Goal: Task Accomplishment & Management: Use online tool/utility

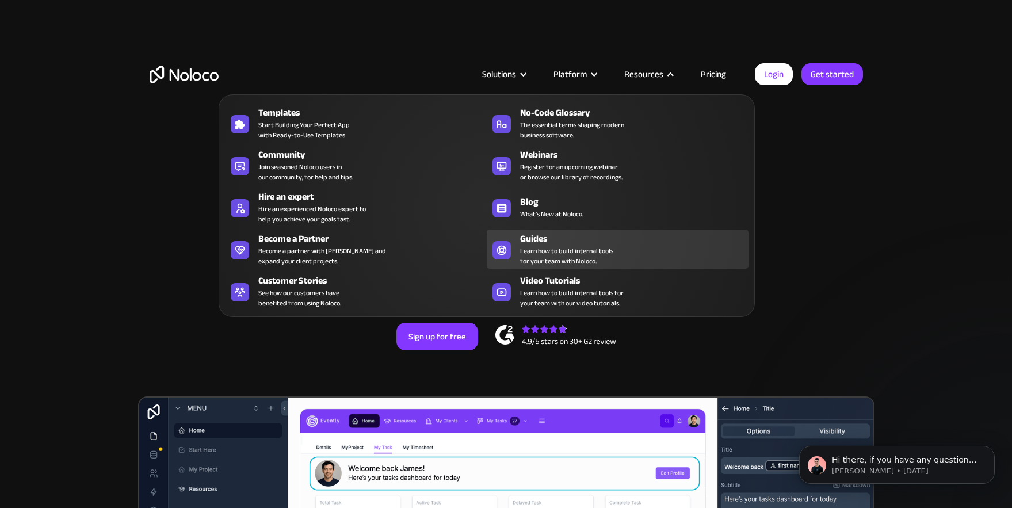
click at [548, 246] on span "Learn how to build internal tools for your team with Noloco." at bounding box center [566, 256] width 93 height 21
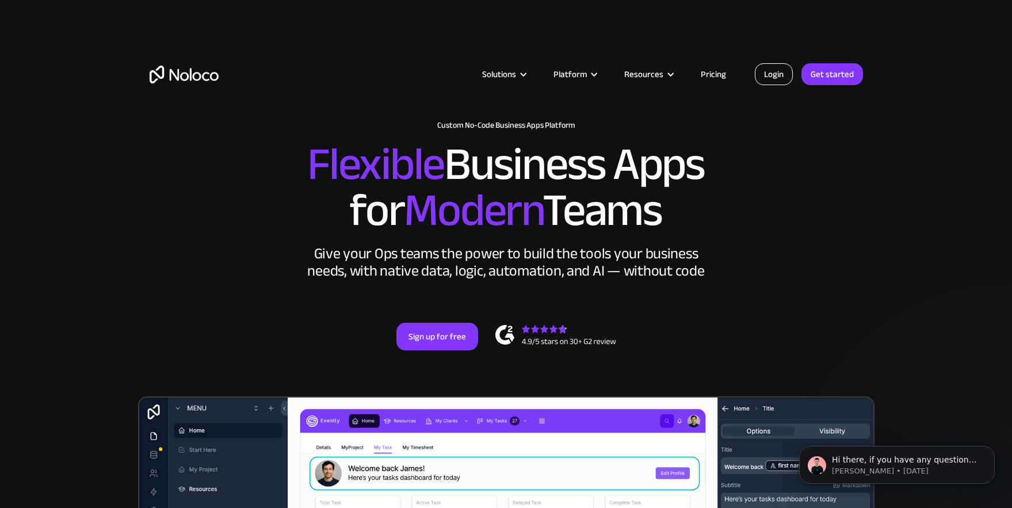
click at [778, 74] on link "Login" at bounding box center [774, 74] width 38 height 22
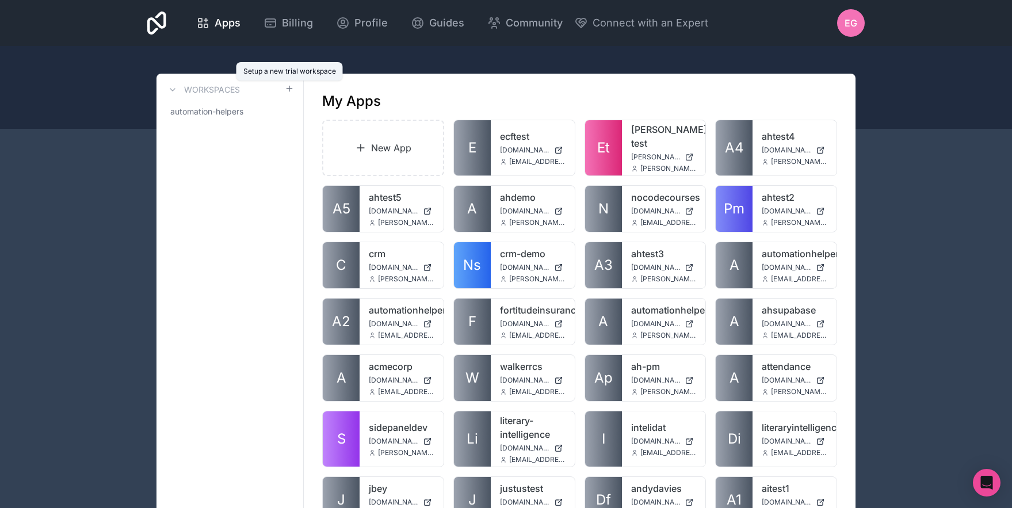
click at [290, 89] on icon at bounding box center [289, 89] width 5 height 0
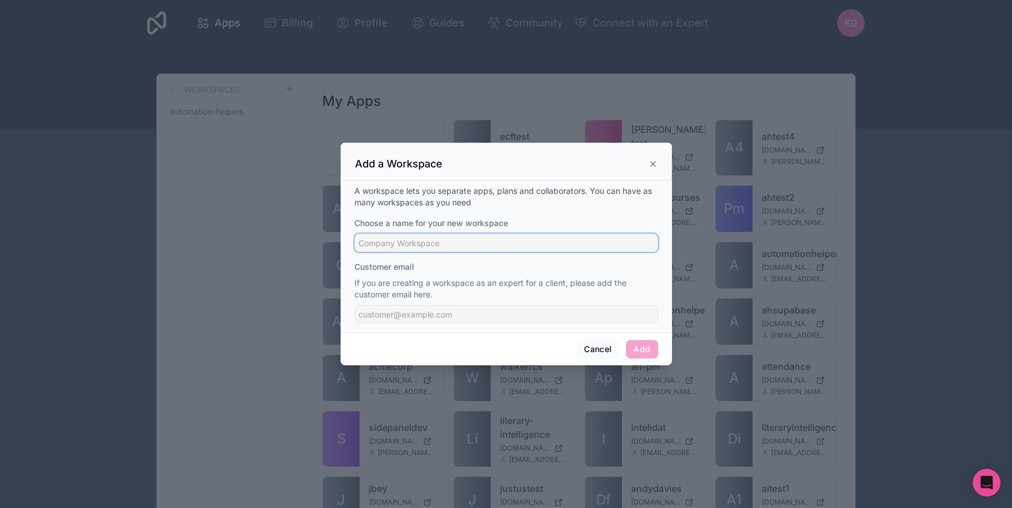
click at [457, 247] on input "Choose a name for your new workspace" at bounding box center [506, 243] width 304 height 18
drag, startPoint x: 648, startPoint y: 161, endPoint x: 493, endPoint y: 162, distance: 155.4
click at [649, 161] on icon at bounding box center [653, 163] width 9 height 9
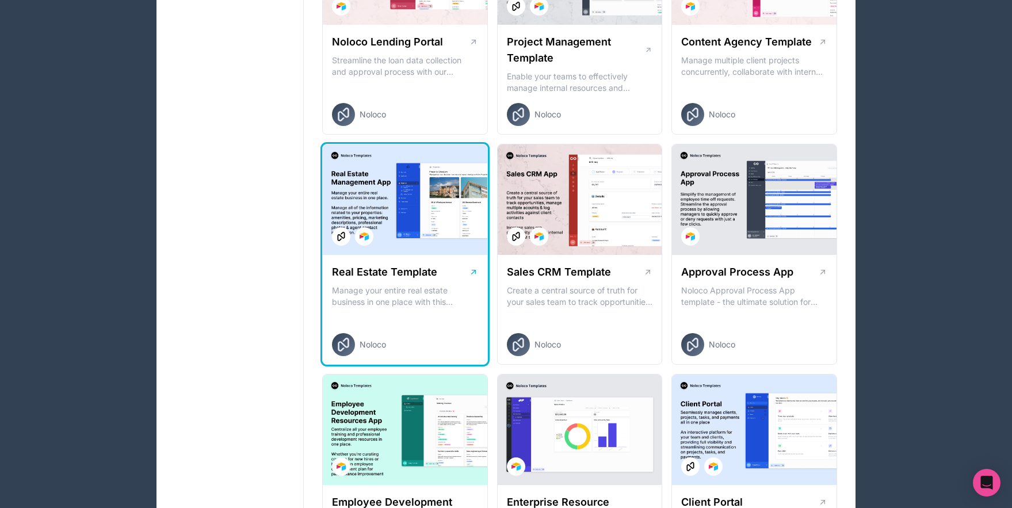
scroll to position [1071, 0]
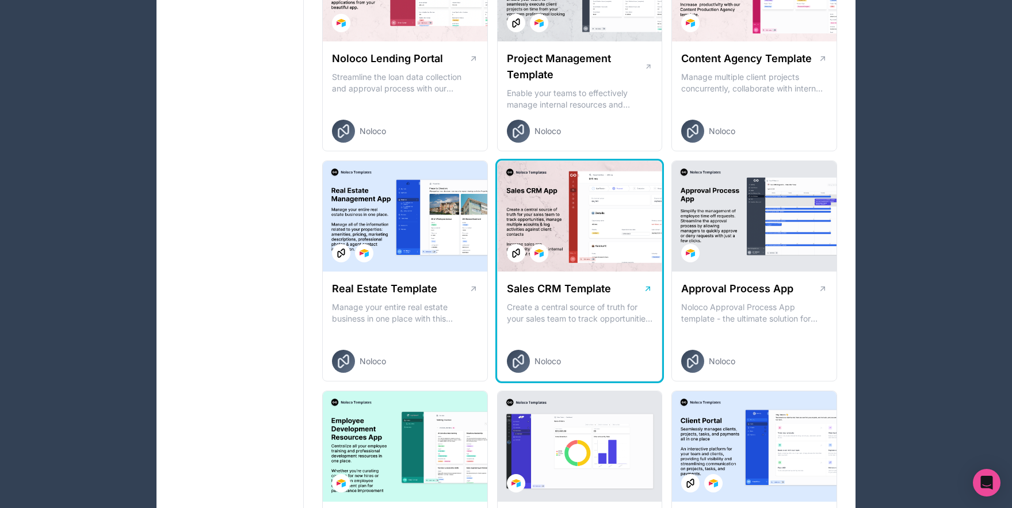
click at [573, 302] on p "Create a central source of truth for your sales team to track opportunities, ma…" at bounding box center [580, 313] width 146 height 23
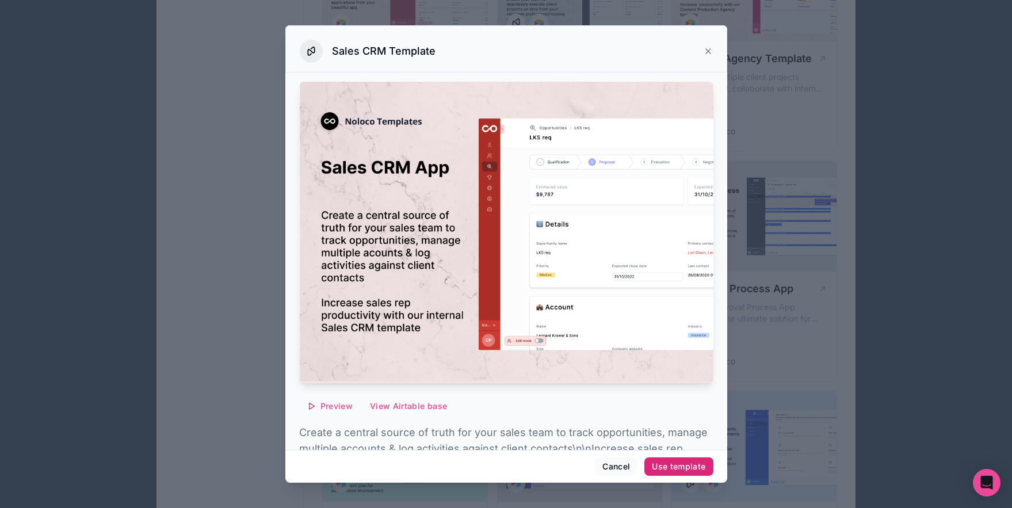
click at [697, 474] on button "Use template" at bounding box center [678, 466] width 68 height 18
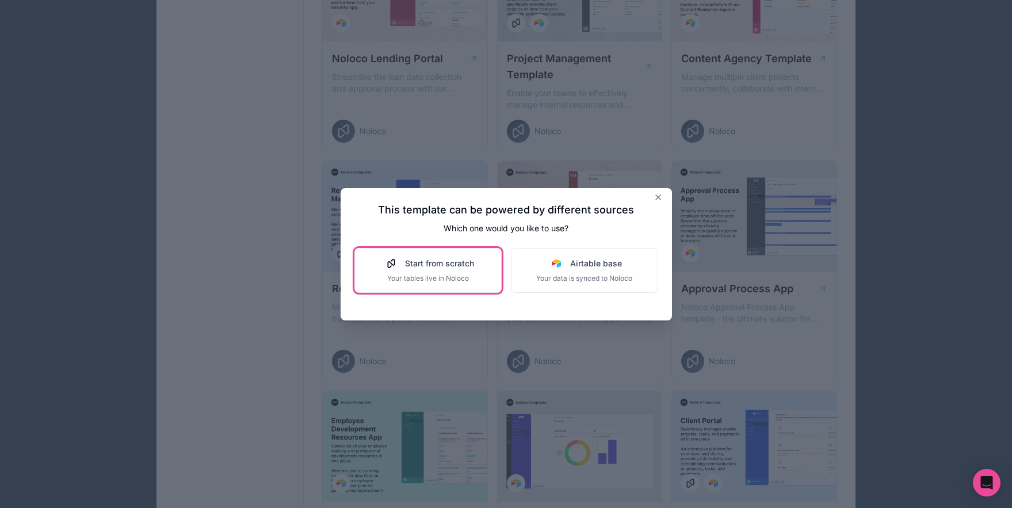
click at [434, 274] on span "Your tables live in Noloco" at bounding box center [428, 278] width 92 height 9
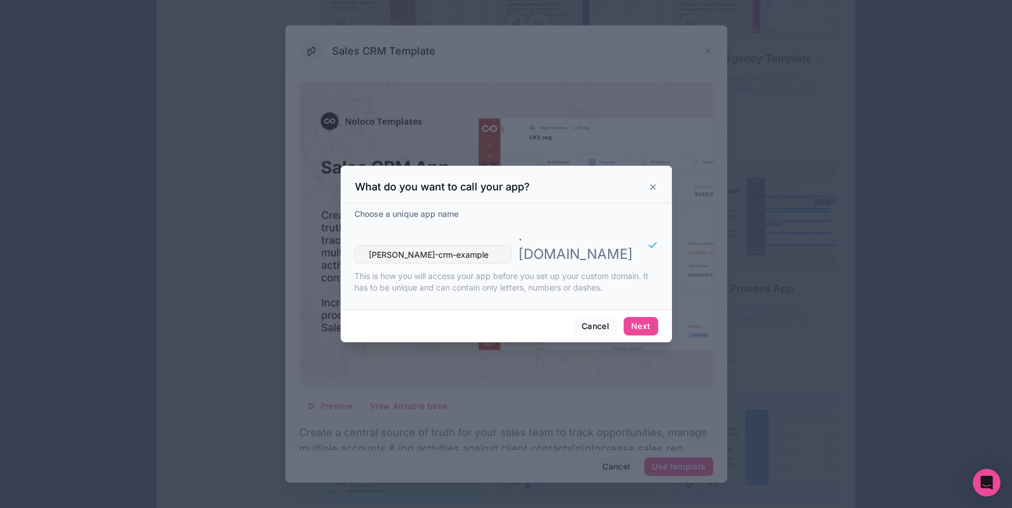
click at [370, 248] on input "[PERSON_NAME]-crm-example" at bounding box center [432, 254] width 157 height 18
click at [371, 248] on input "[PERSON_NAME]-crm-example" at bounding box center [432, 254] width 157 height 18
type input "newsanchored-crm-example"
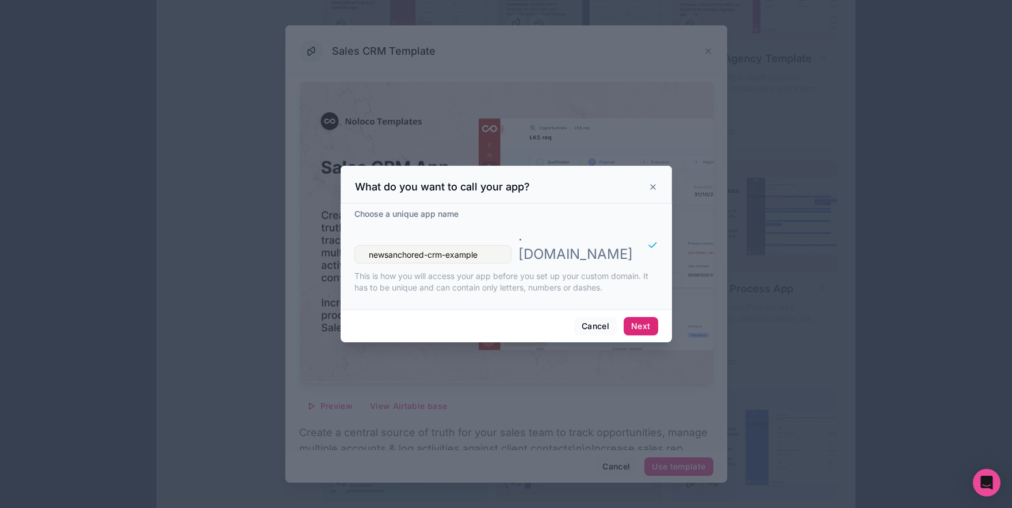
click at [630, 317] on button "Next" at bounding box center [641, 326] width 34 height 18
